Goal: Register for event/course

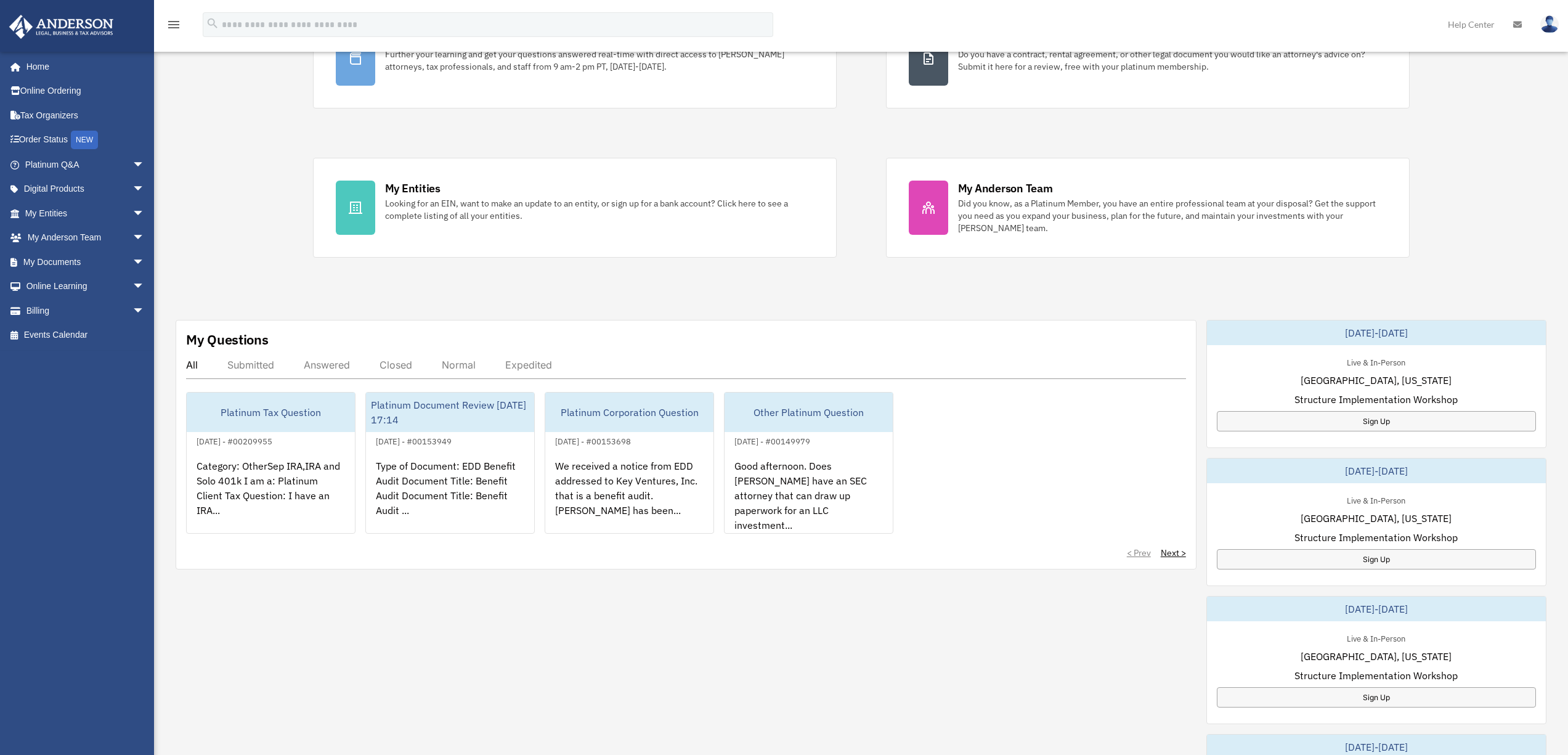
scroll to position [189, 0]
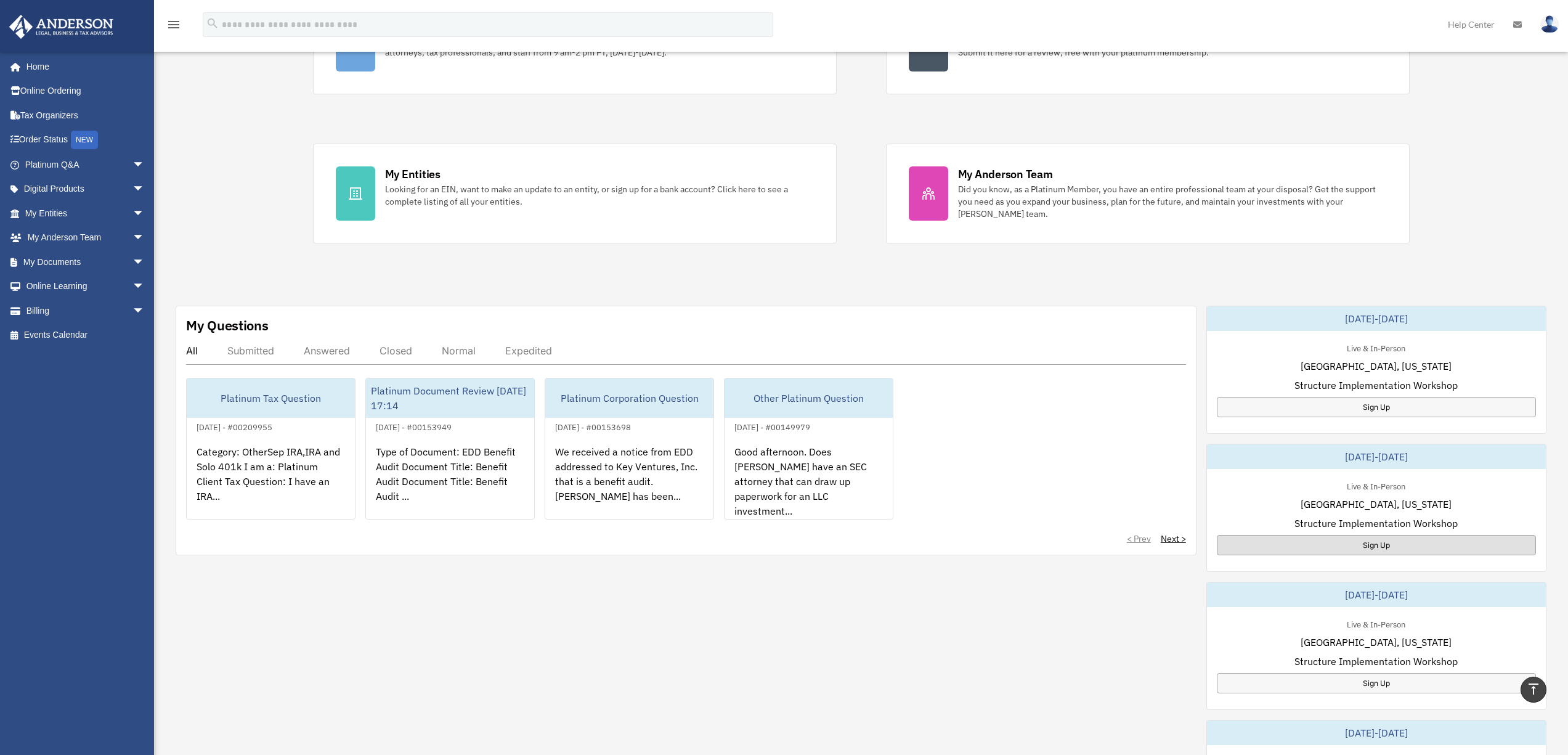
click at [1376, 541] on div "Sign Up" at bounding box center [1376, 545] width 319 height 21
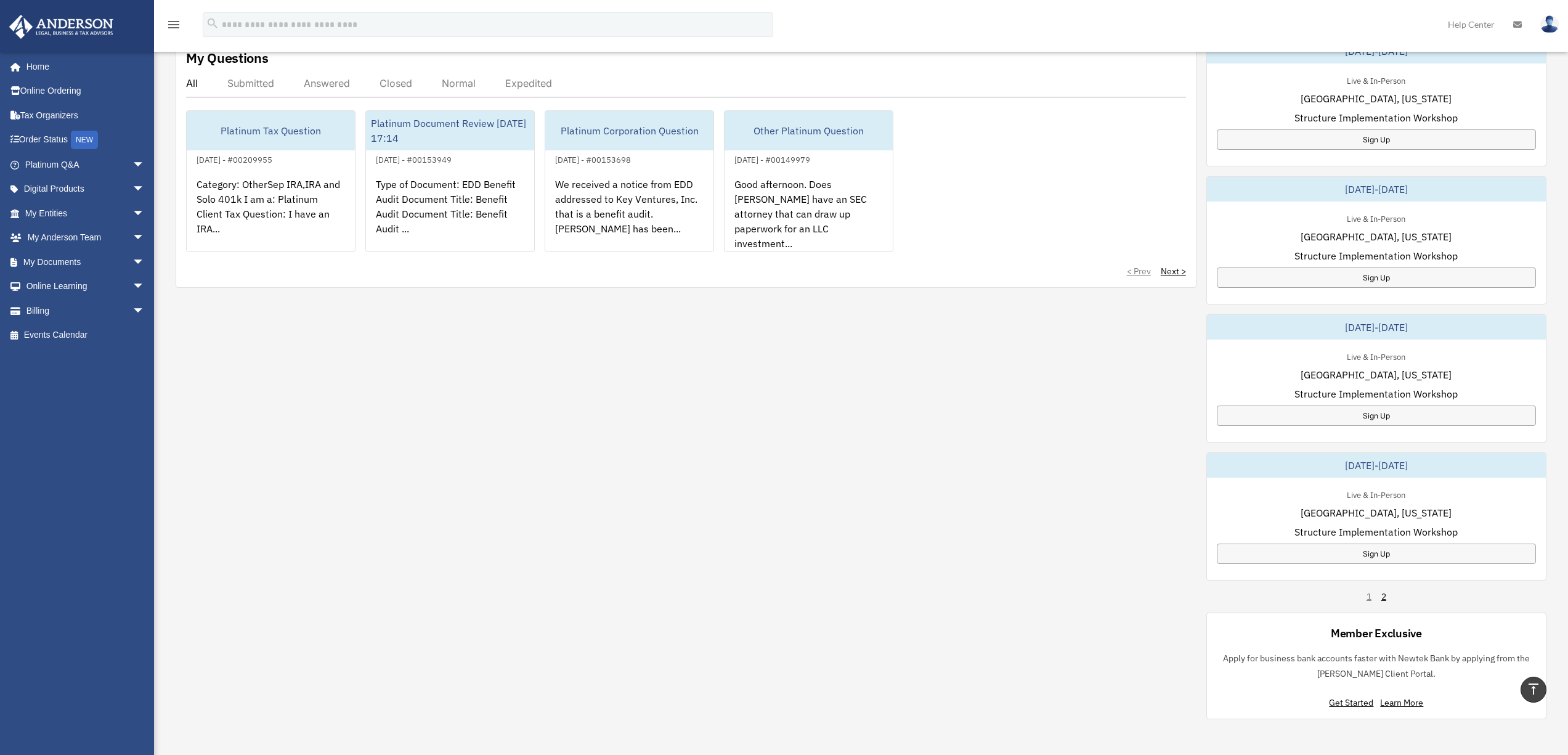
scroll to position [475, 0]
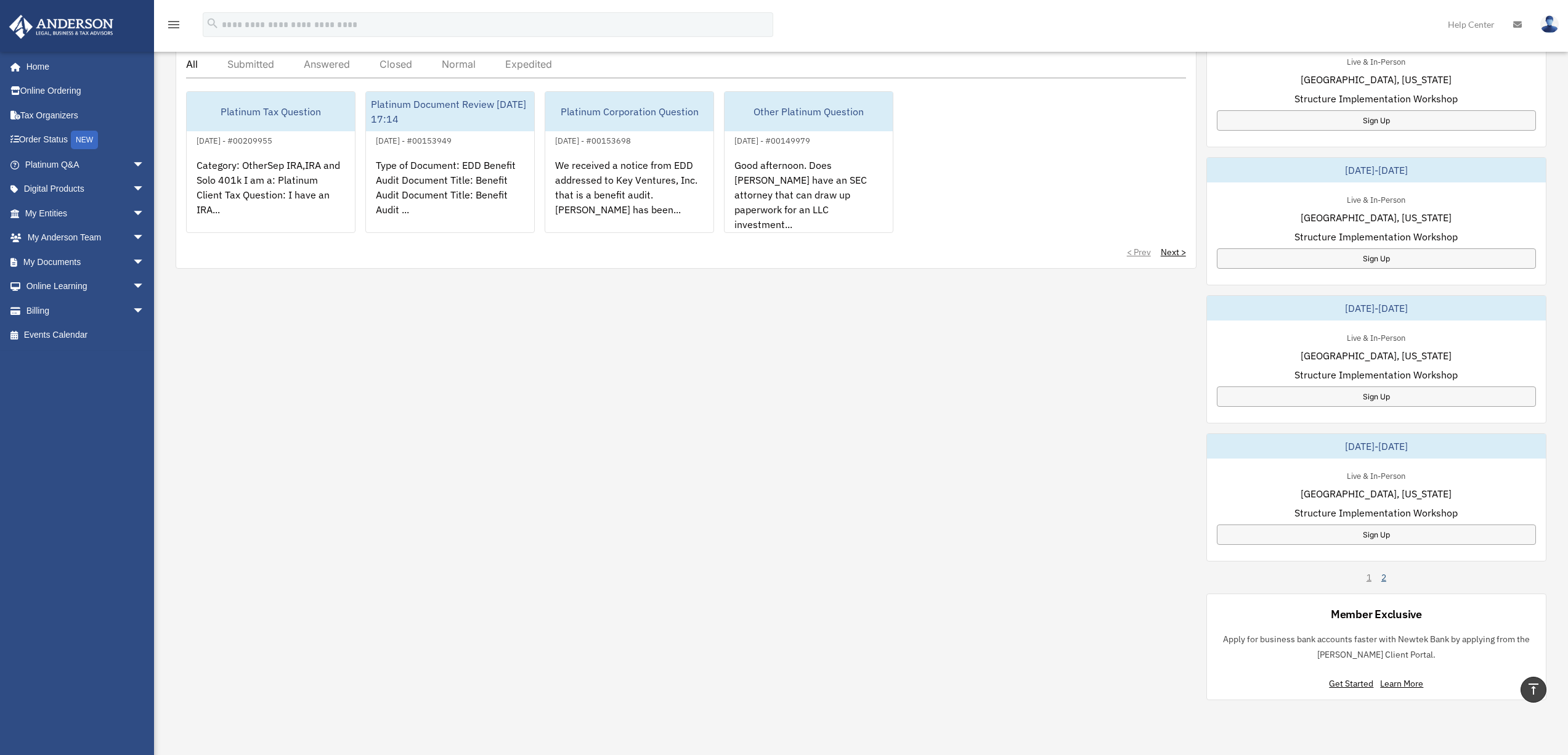
click at [1384, 579] on link "2" at bounding box center [1384, 577] width 5 height 12
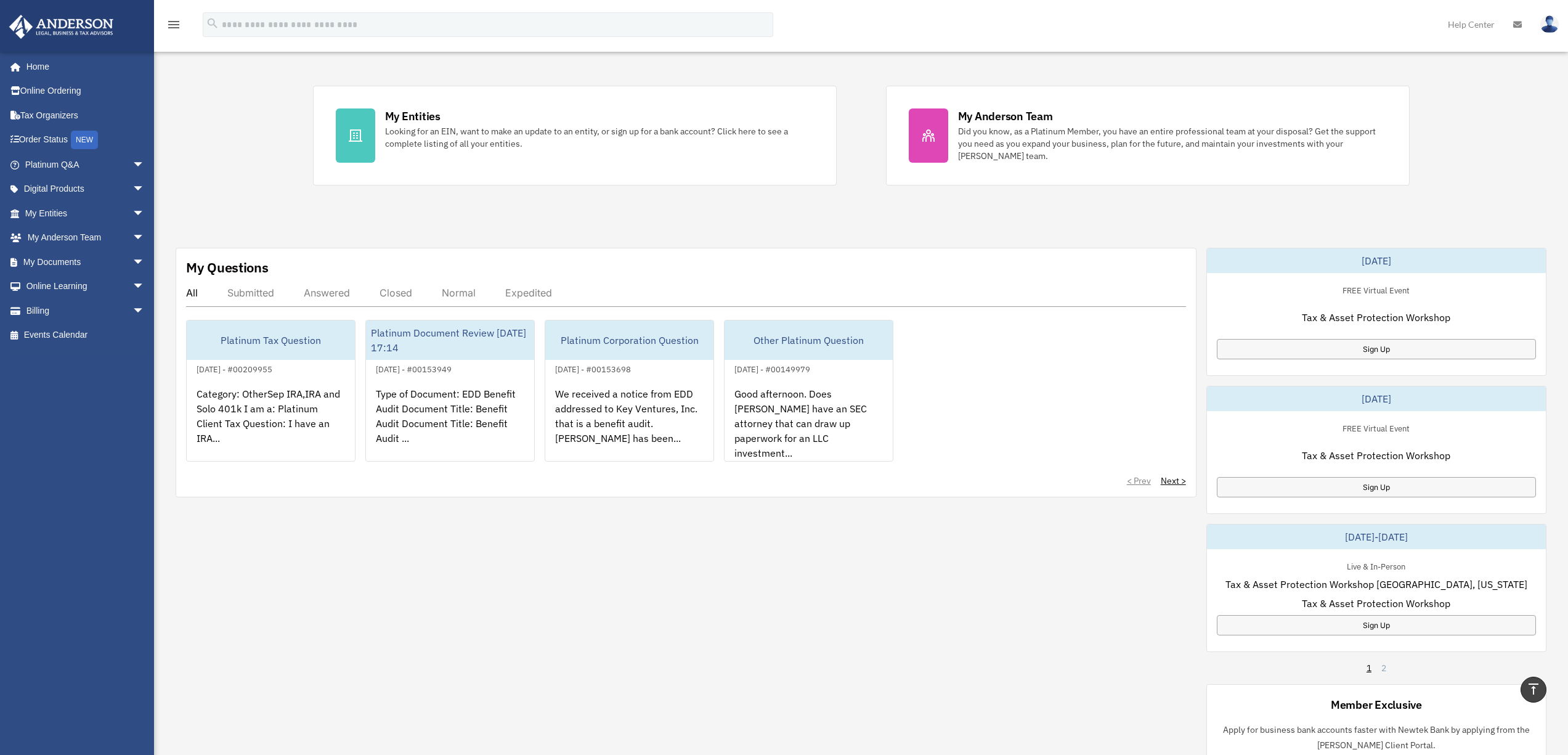
scroll to position [226, 0]
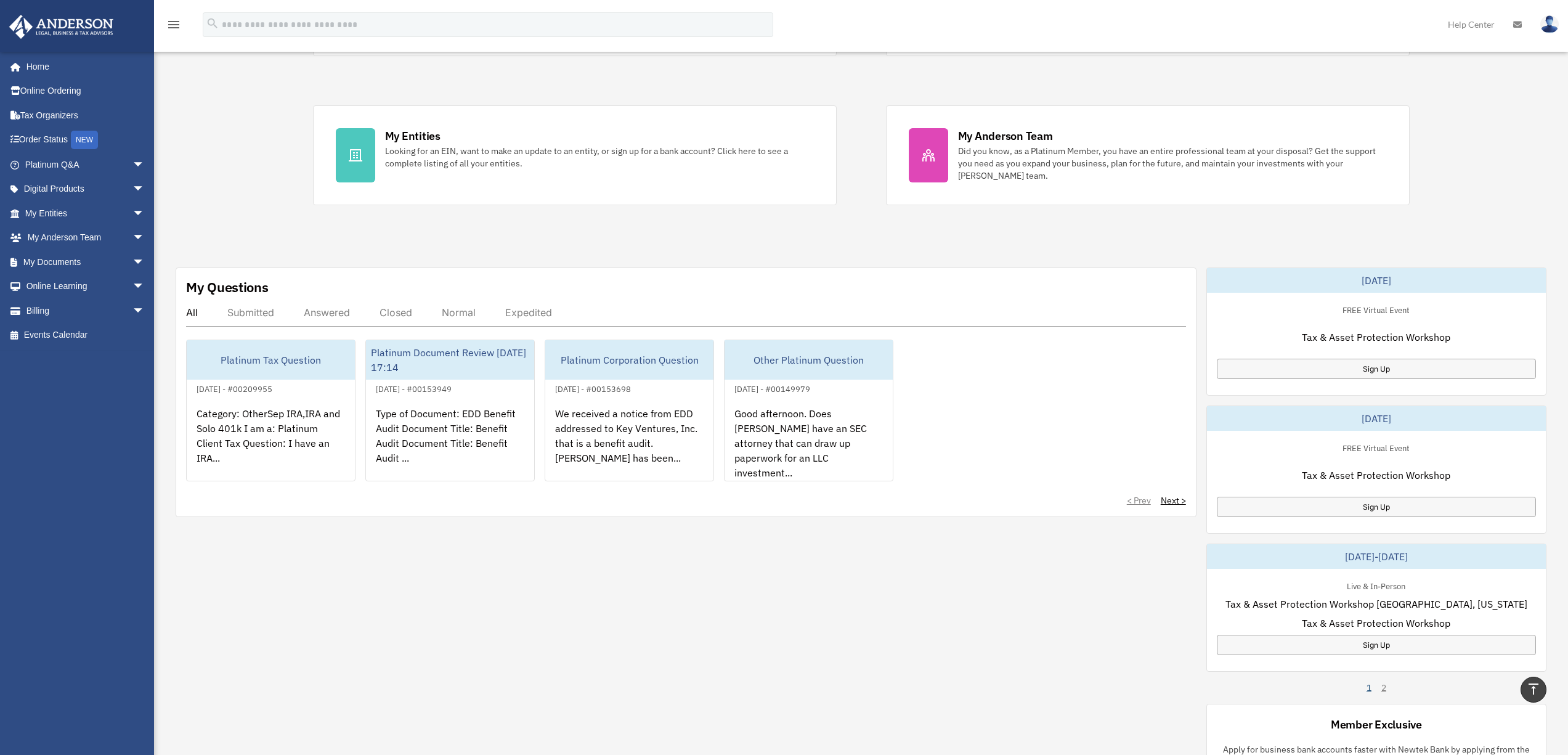
click at [1367, 688] on link "1" at bounding box center [1369, 687] width 5 height 12
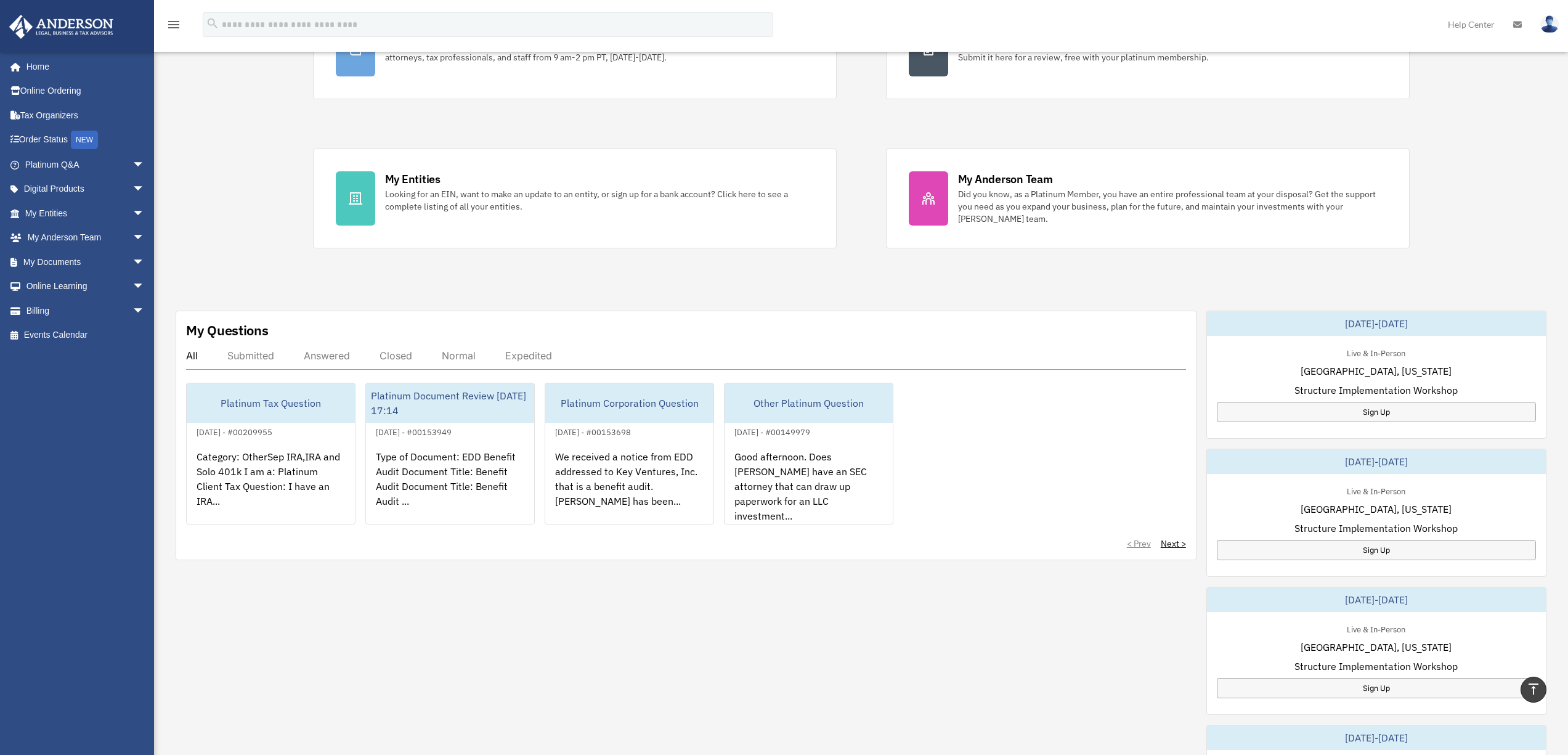
scroll to position [150, 0]
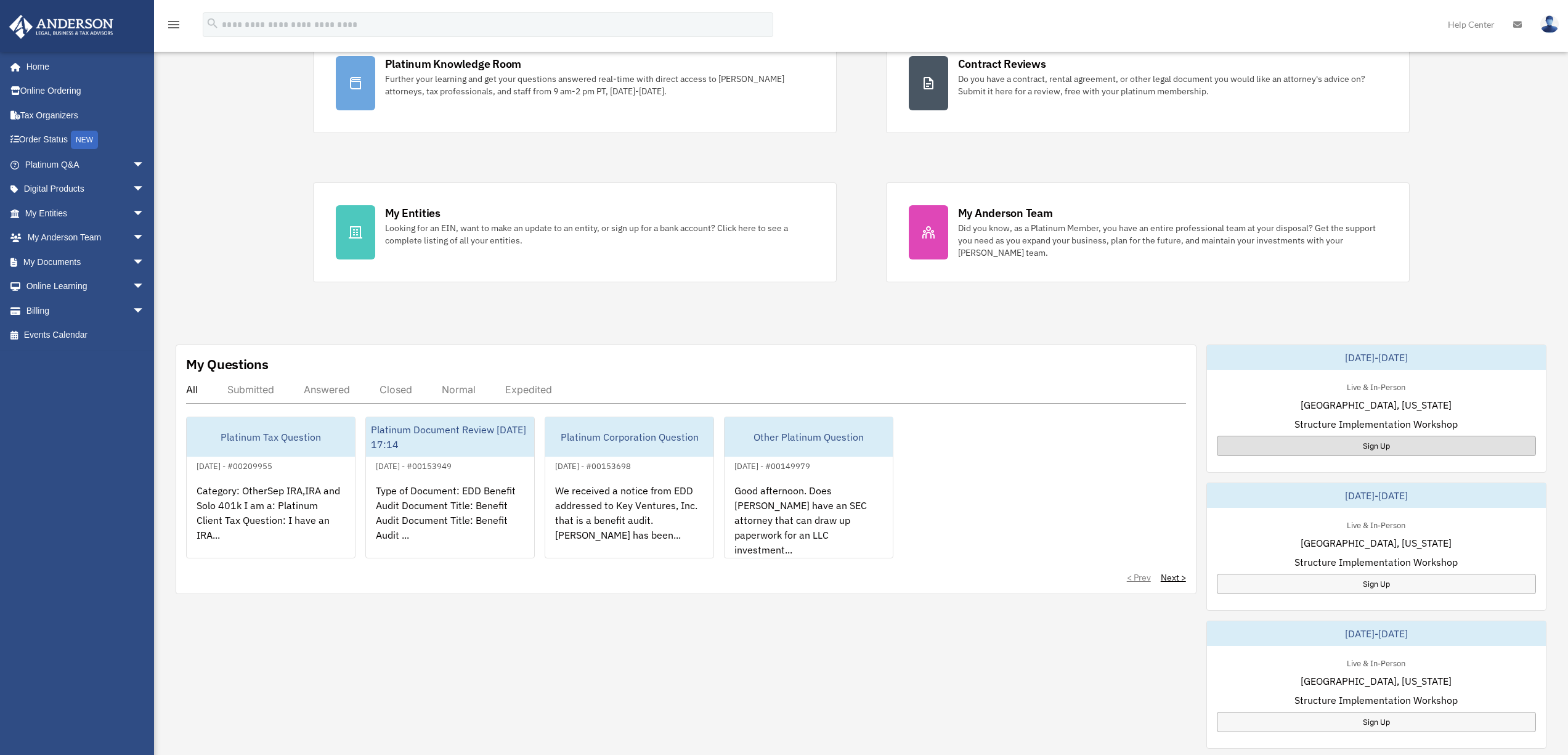
click at [1377, 443] on div "Sign Up" at bounding box center [1376, 446] width 319 height 21
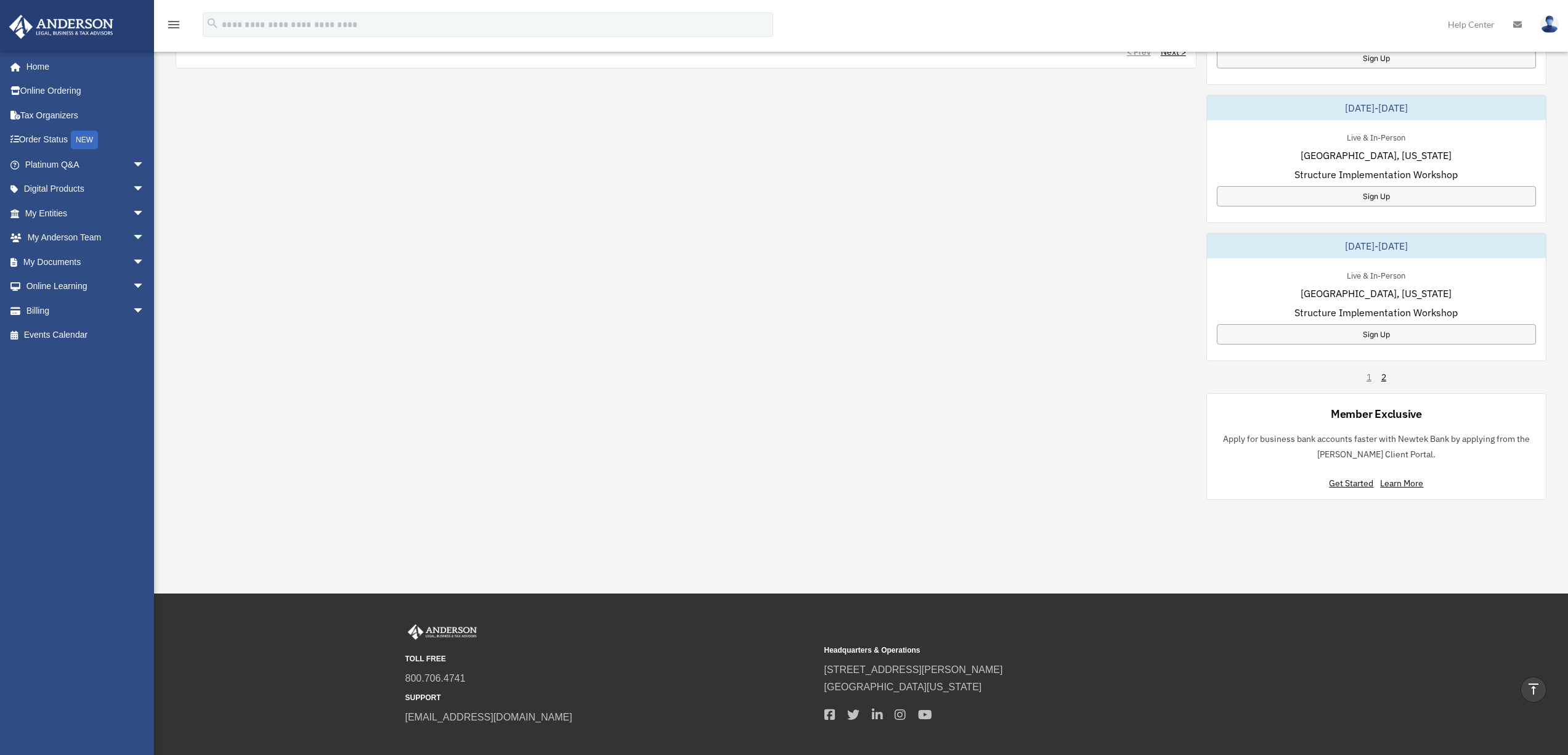
scroll to position [690, 0]
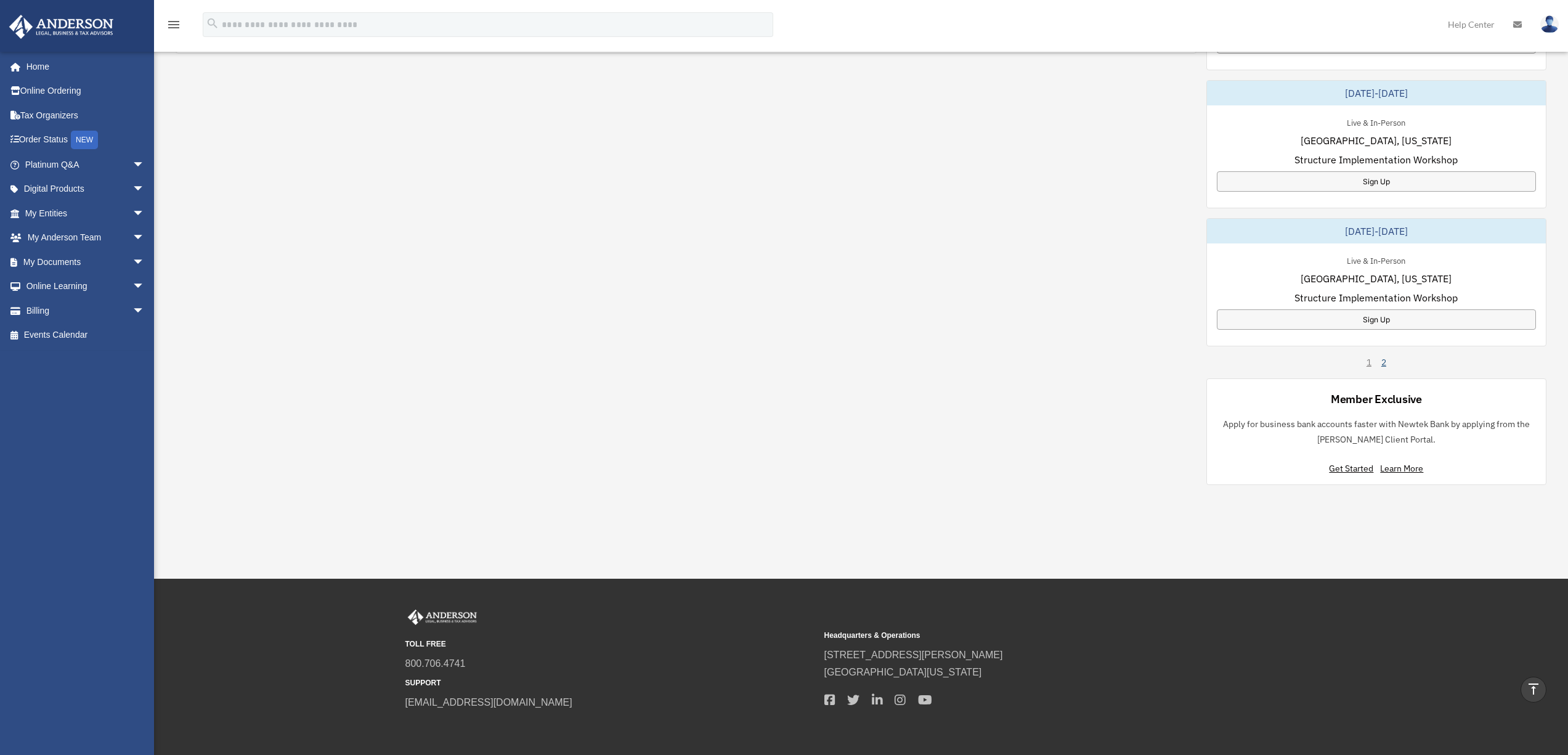
click at [1385, 364] on link "2" at bounding box center [1384, 362] width 5 height 12
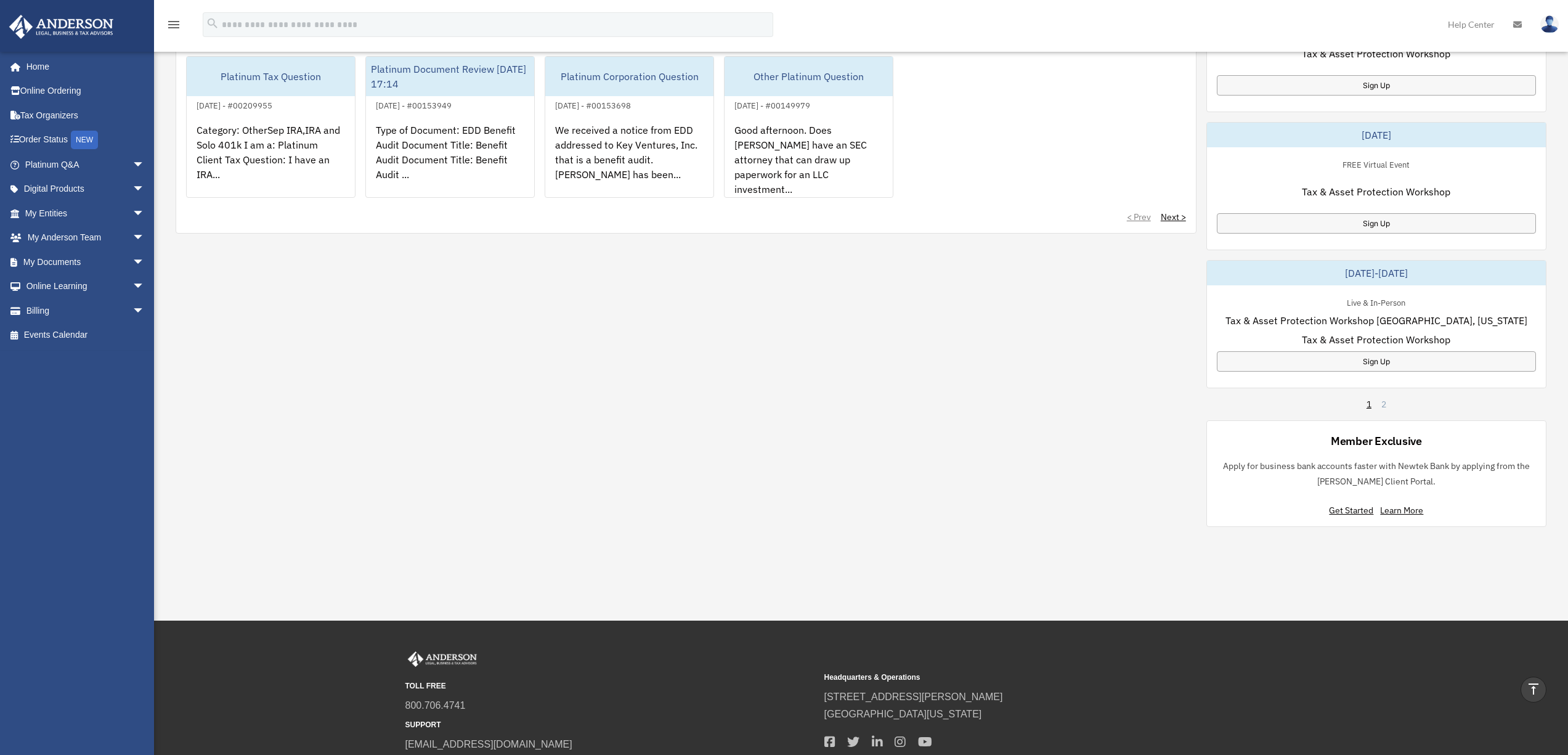
scroll to position [540, 0]
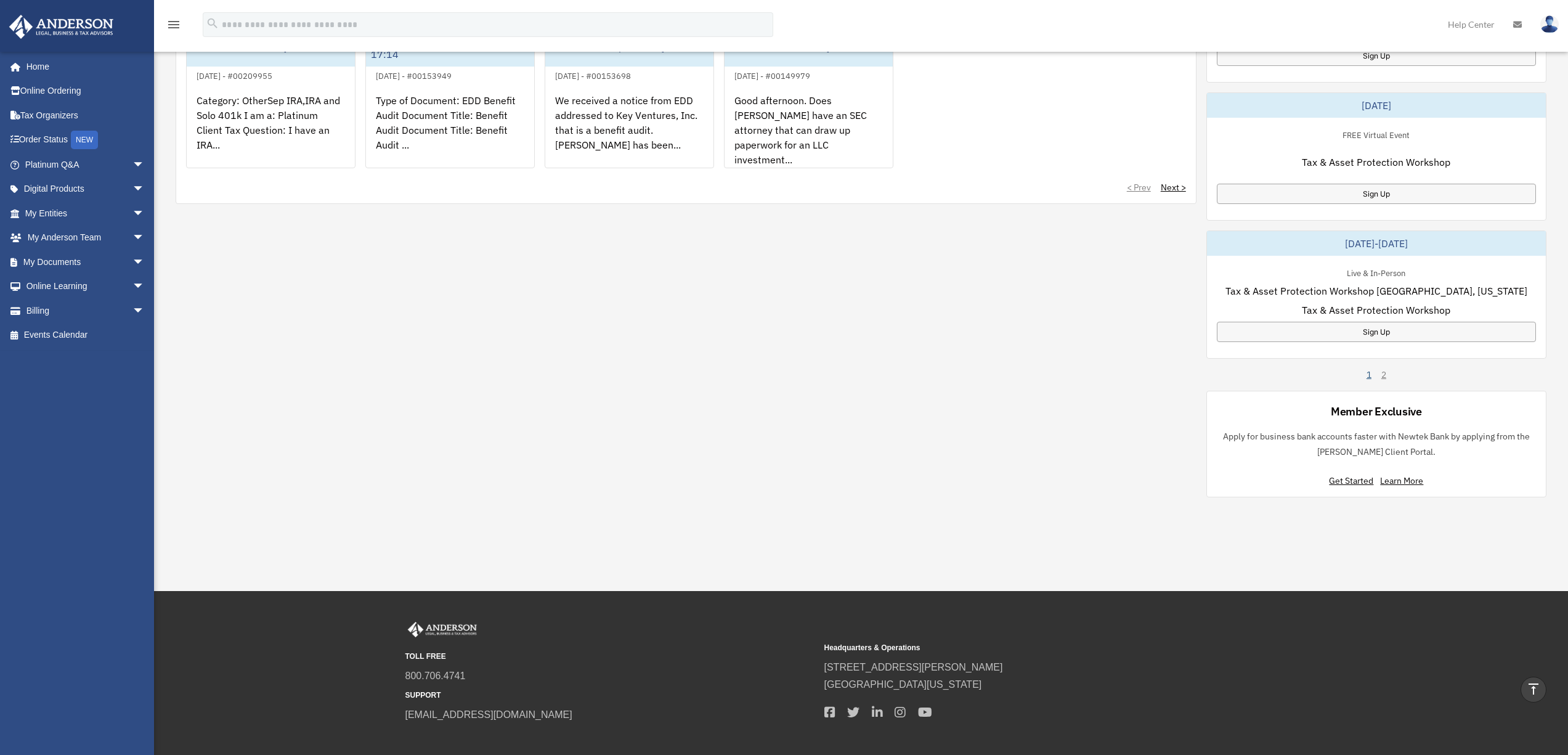
click at [1366, 375] on link "1" at bounding box center [1369, 374] width 5 height 12
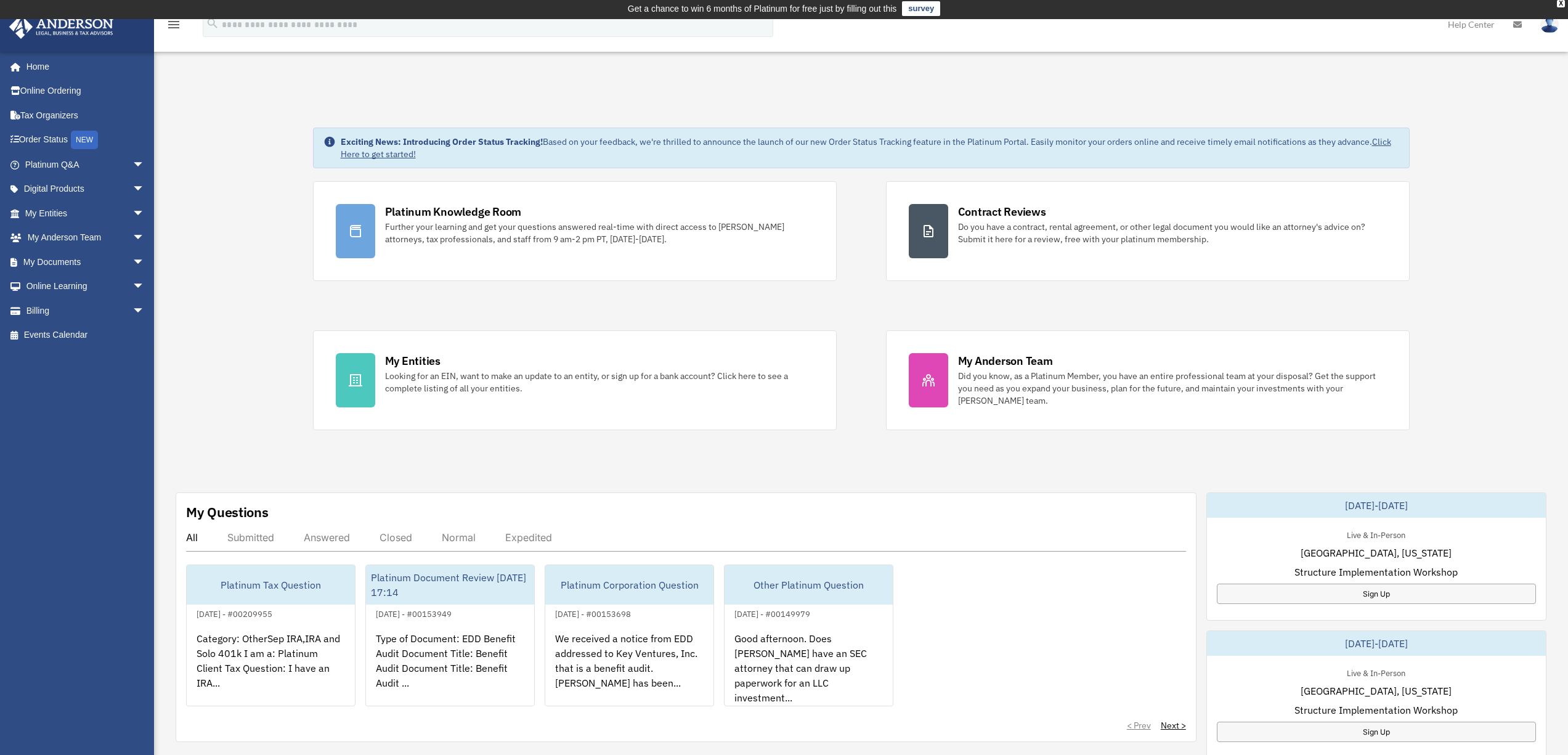
scroll to position [0, 0]
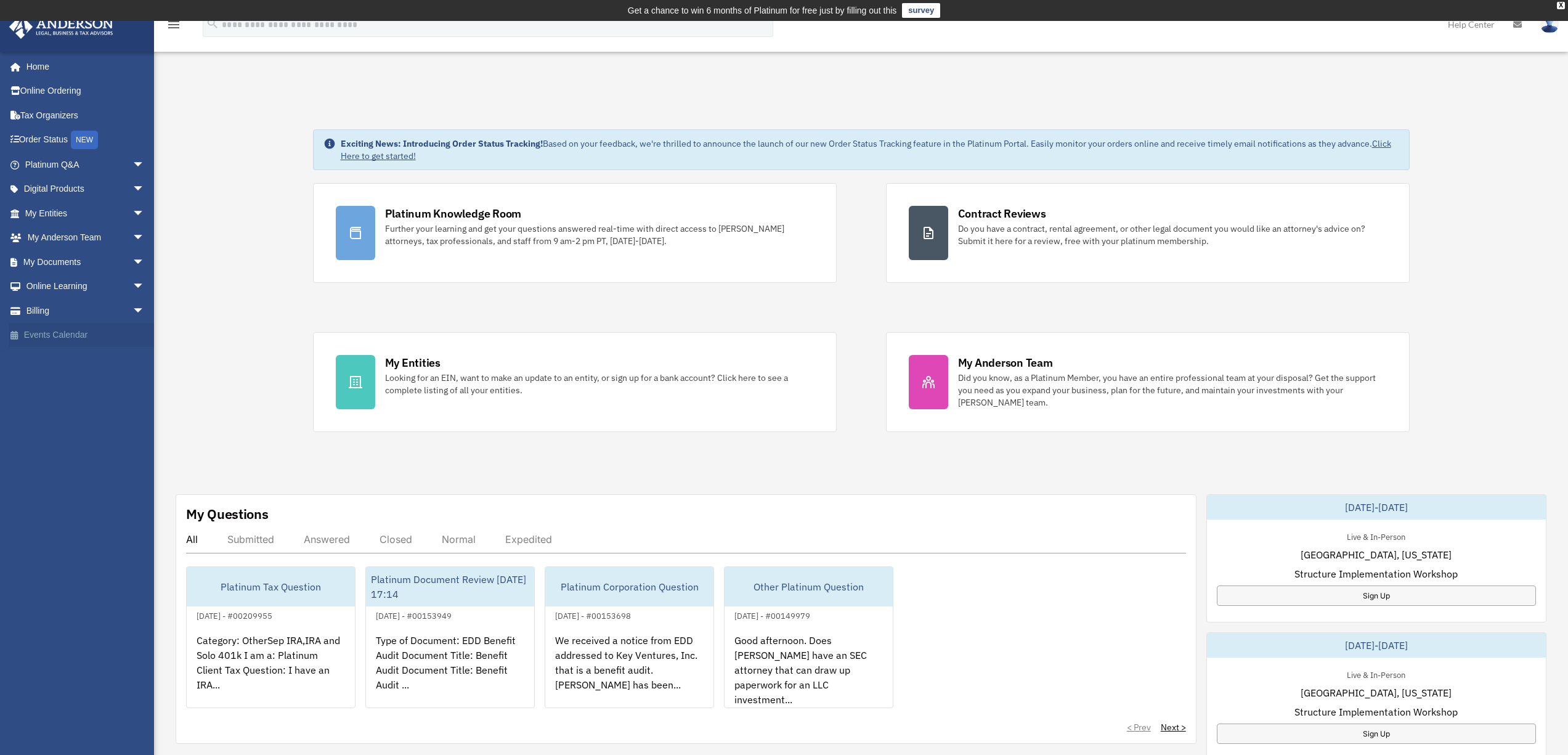
click at [36, 331] on link "Events Calendar" at bounding box center [86, 335] width 154 height 25
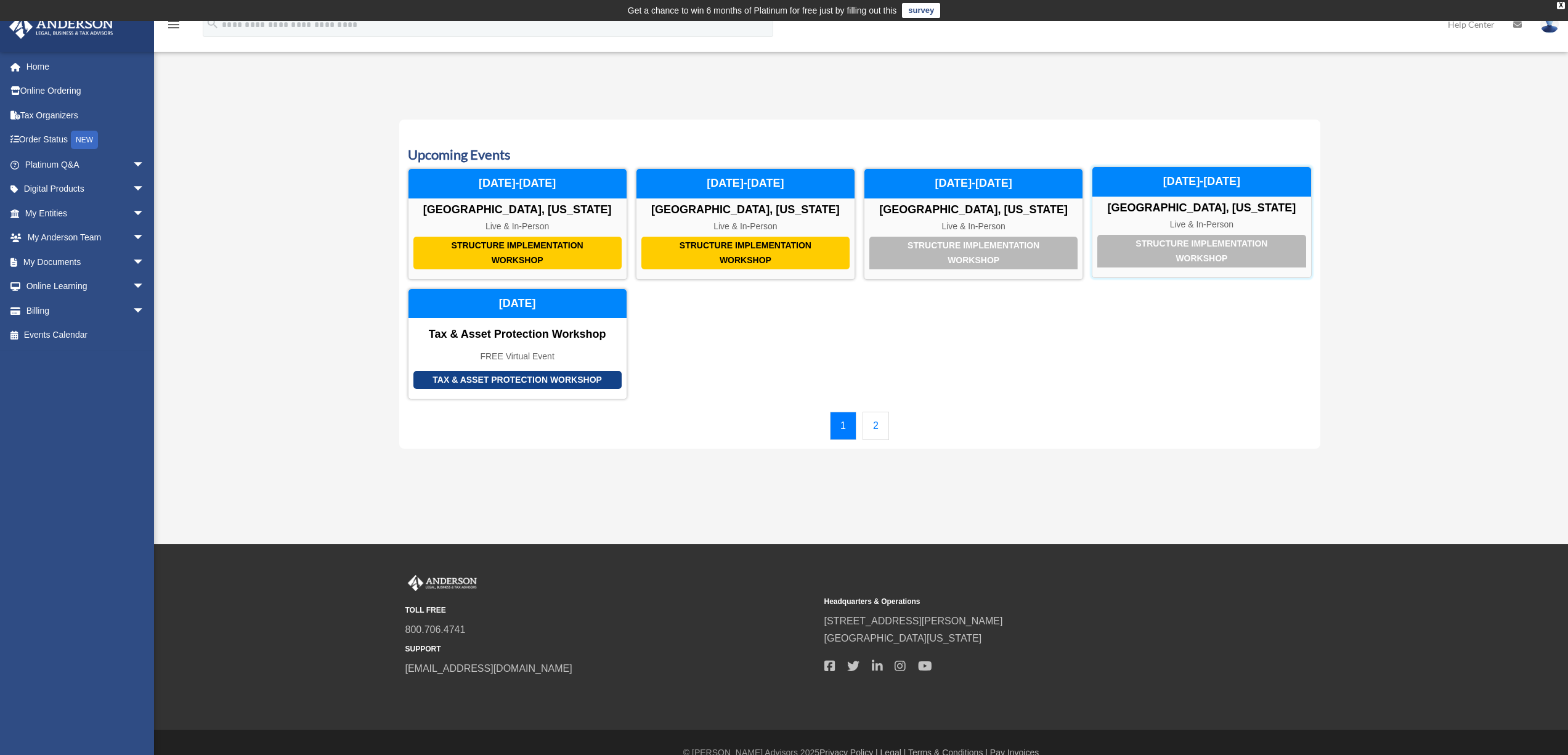
click at [1191, 258] on div "Structure Implementation Workshop" at bounding box center [1201, 251] width 208 height 33
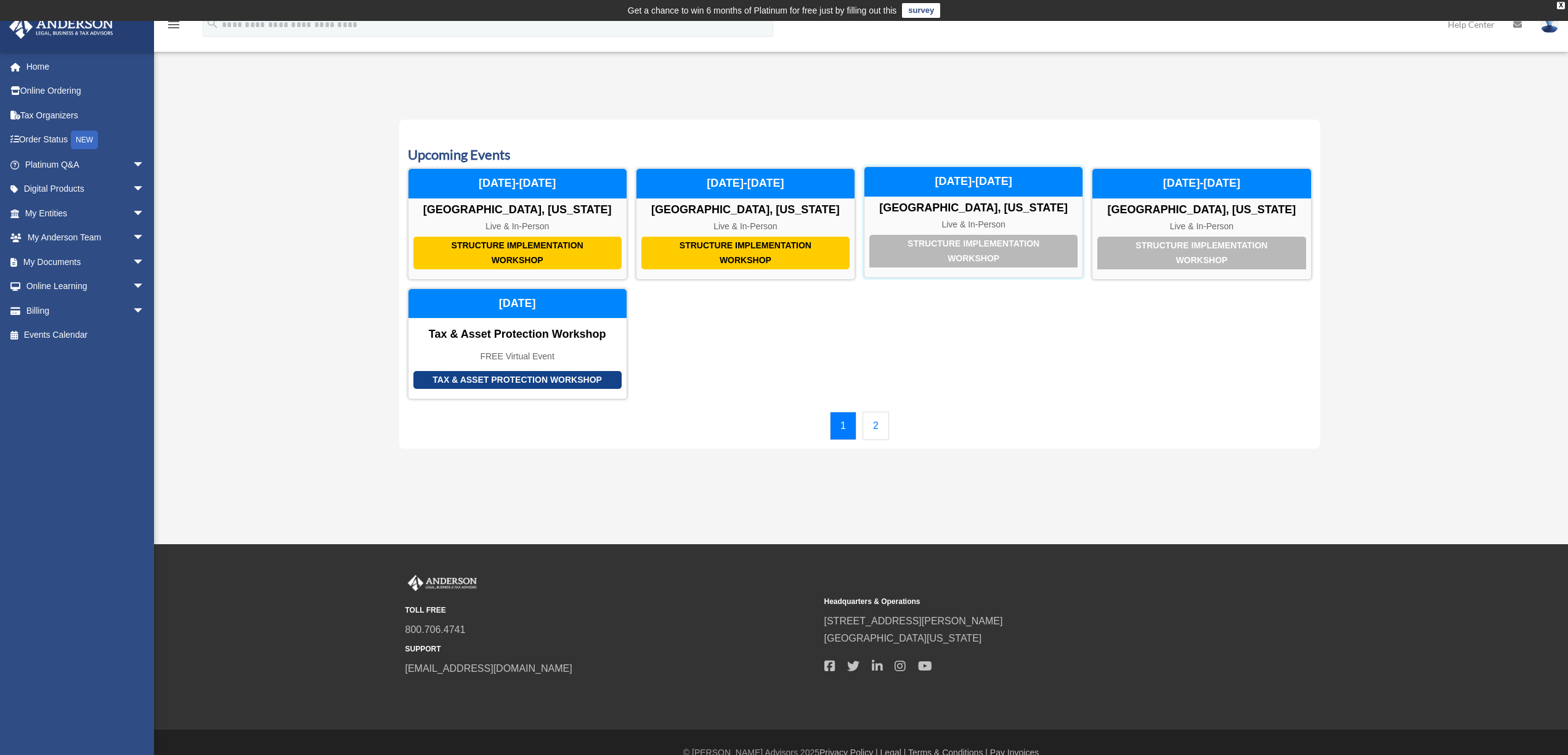
click at [979, 251] on div "Structure Implementation Workshop" at bounding box center [973, 251] width 208 height 33
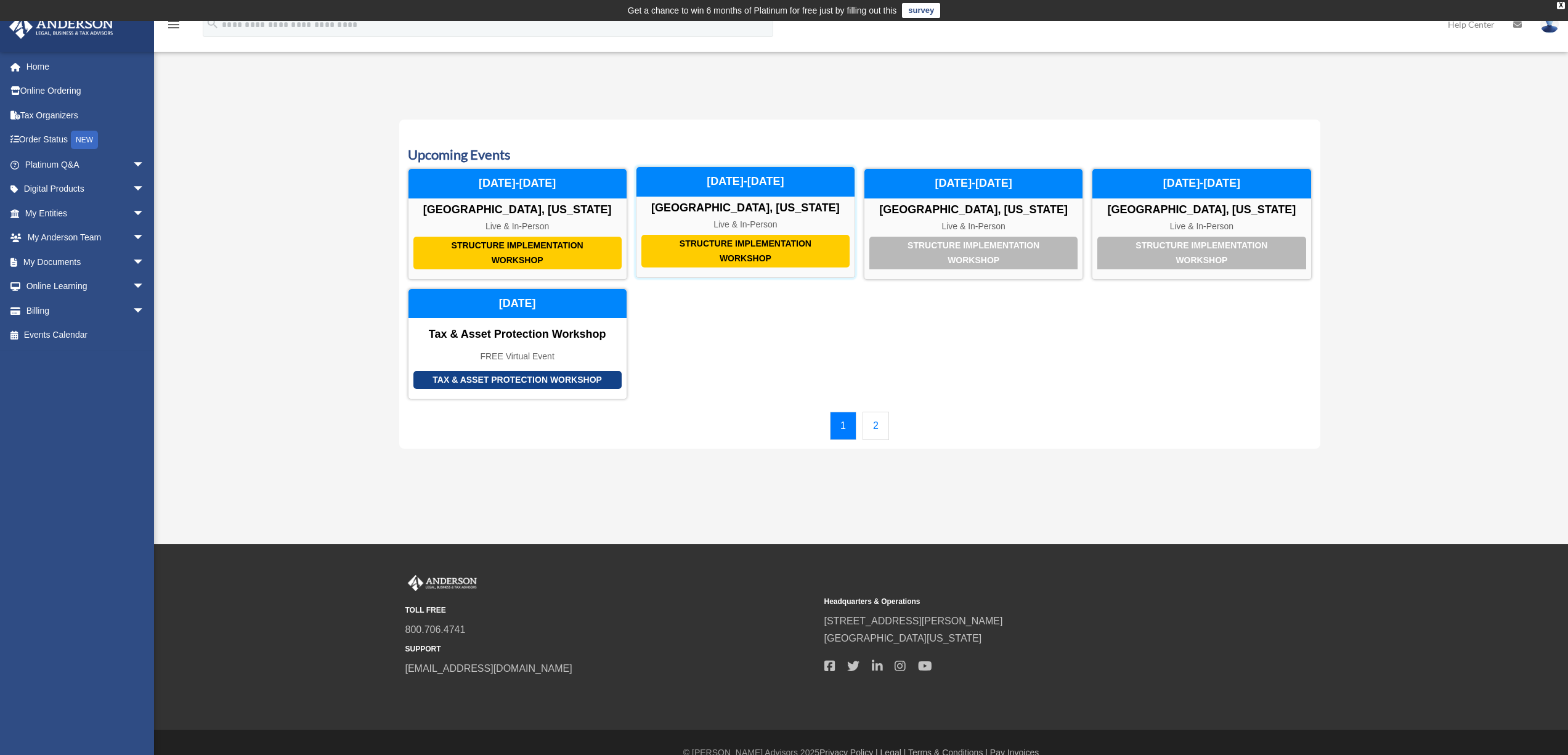
click at [751, 255] on div "Structure Implementation Workshop" at bounding box center [745, 251] width 208 height 33
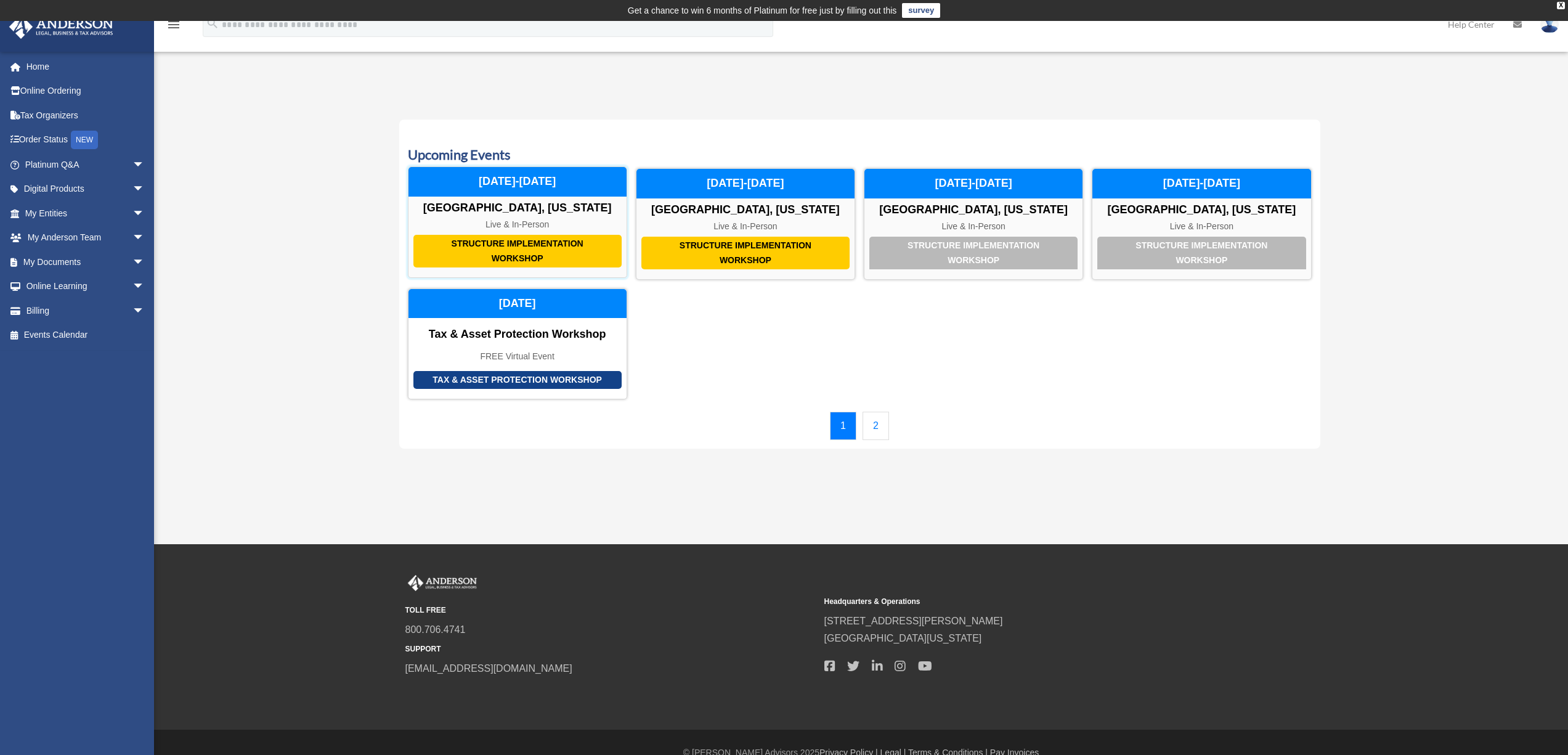
click at [588, 255] on div "Structure Implementation Workshop" at bounding box center [517, 251] width 208 height 33
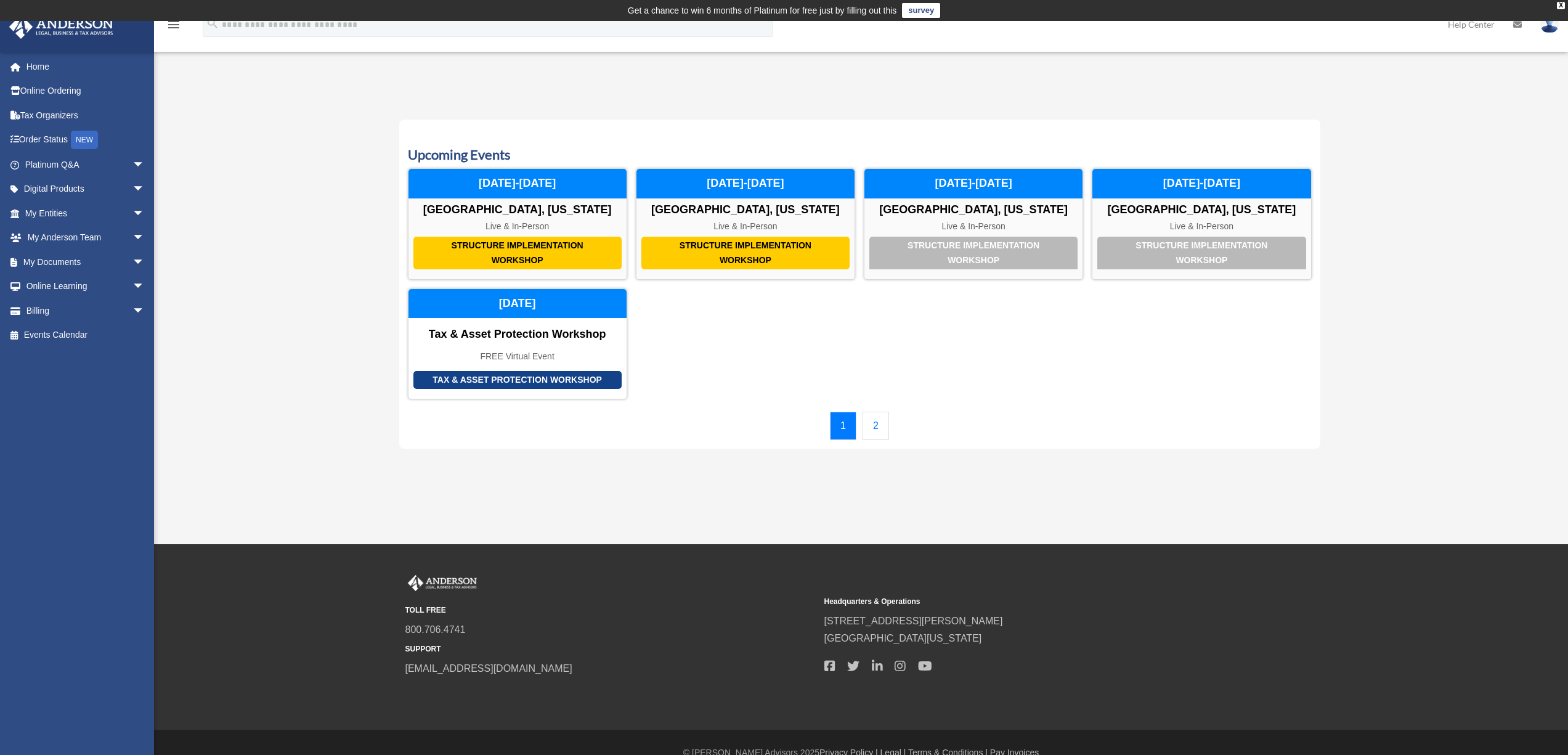
click at [877, 430] on link "2" at bounding box center [875, 426] width 27 height 28
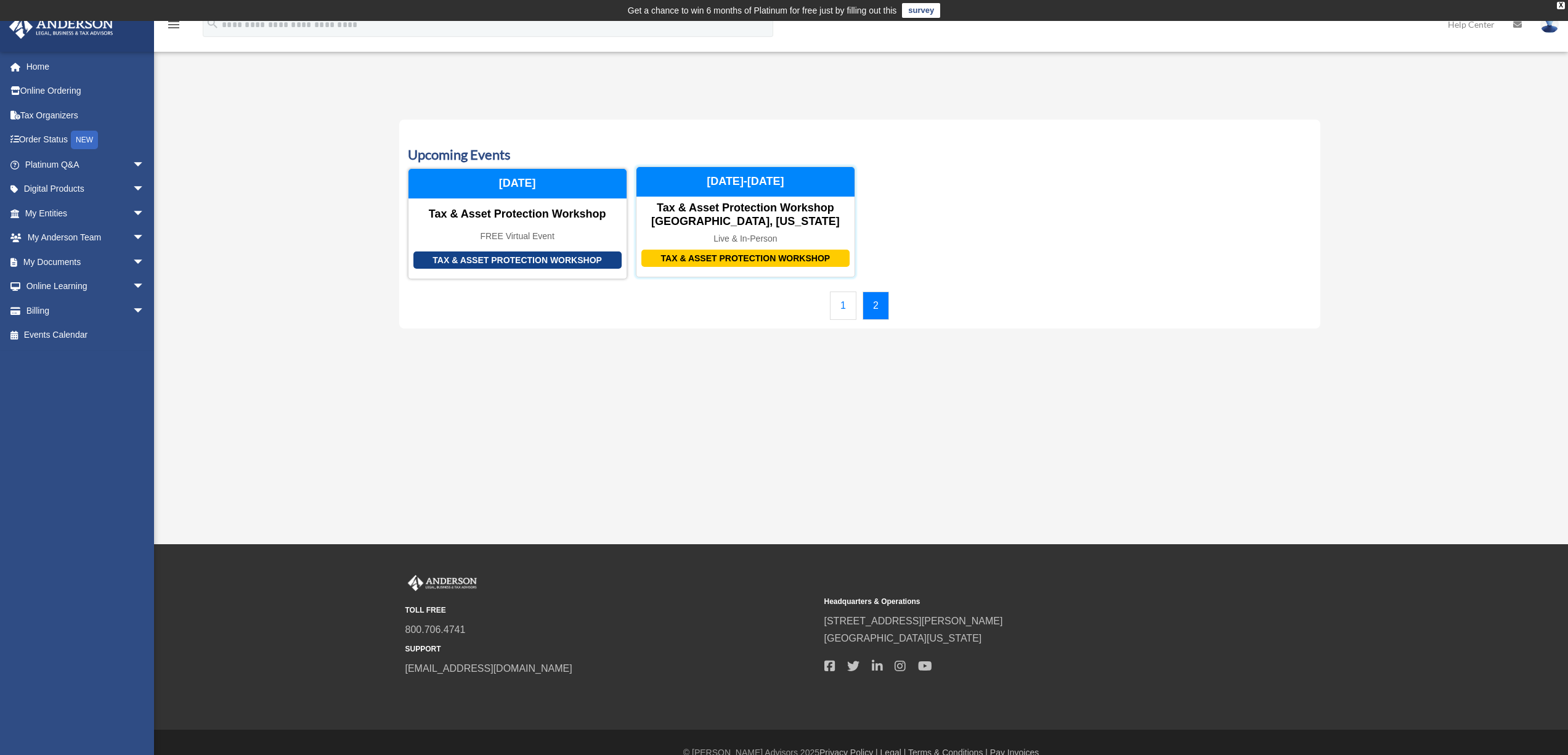
click at [744, 262] on div "Tax & Asset Protection Workshop" at bounding box center [745, 258] width 208 height 18
